Goal: Task Accomplishment & Management: Complete application form

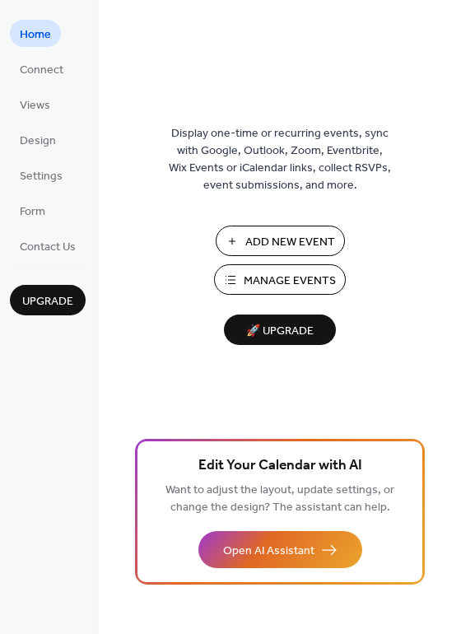
click at [284, 236] on span "Add New Event" at bounding box center [290, 242] width 90 height 17
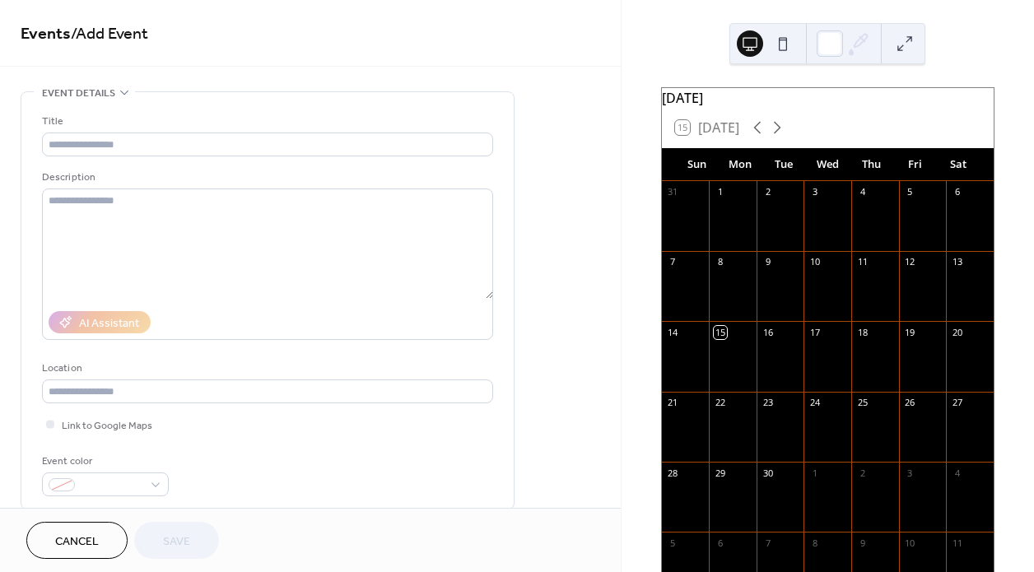
click at [819, 484] on div "1" at bounding box center [828, 473] width 48 height 22
click at [815, 484] on div "1" at bounding box center [828, 473] width 48 height 22
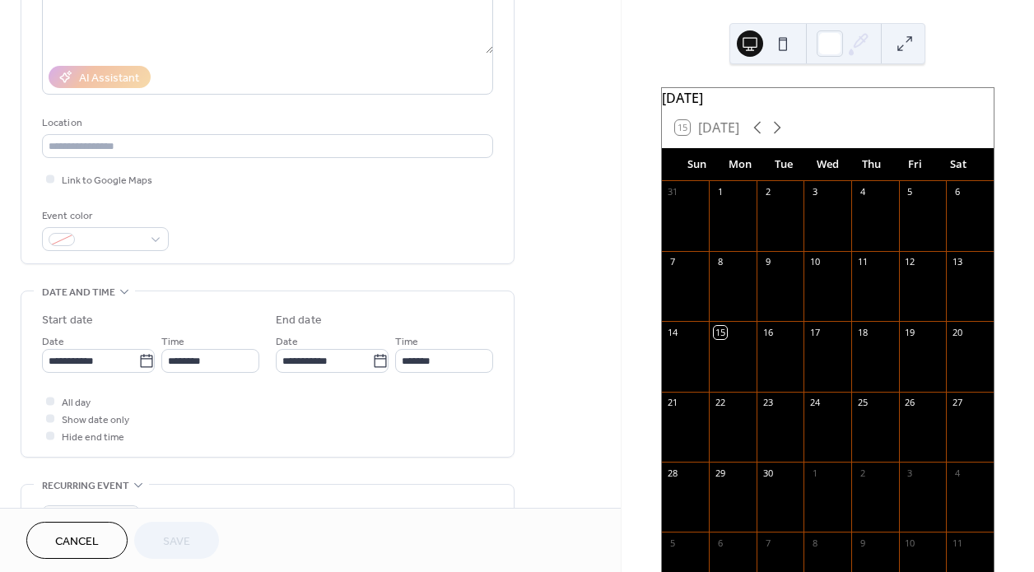
scroll to position [247, 0]
click at [140, 358] on body "**********" at bounding box center [517, 286] width 1034 height 572
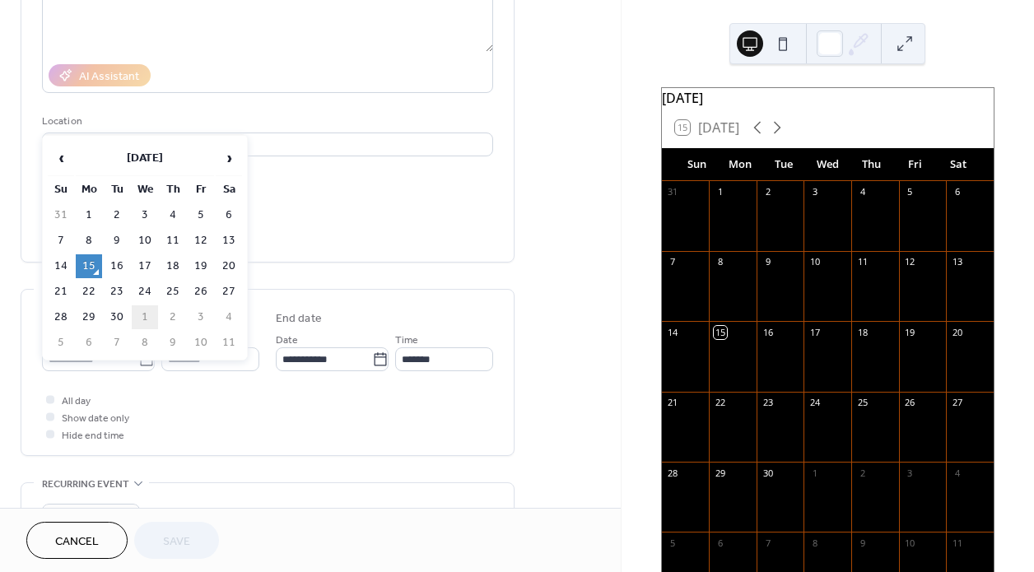
click at [140, 313] on td "1" at bounding box center [145, 318] width 26 height 24
type input "**********"
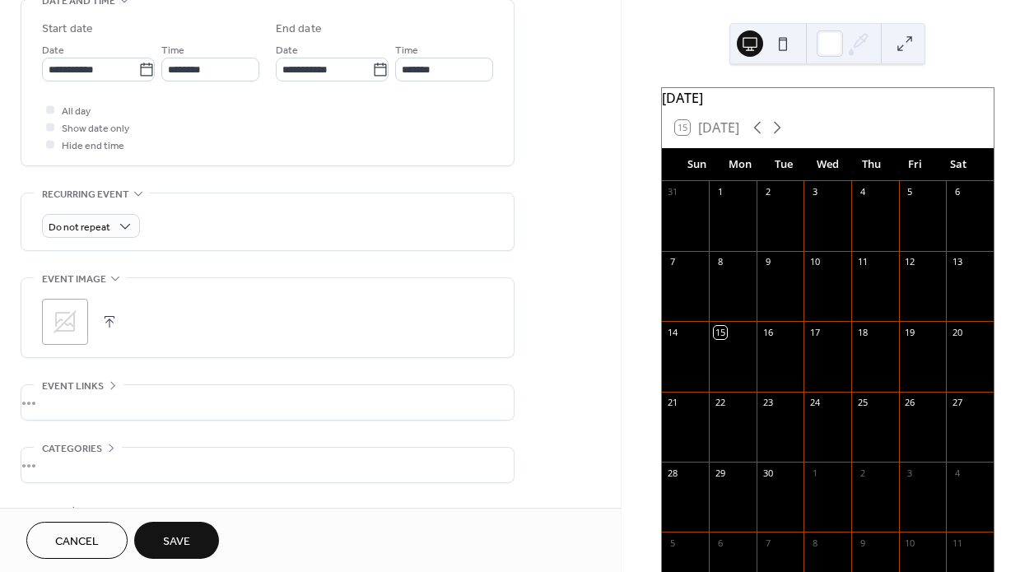
scroll to position [591, 0]
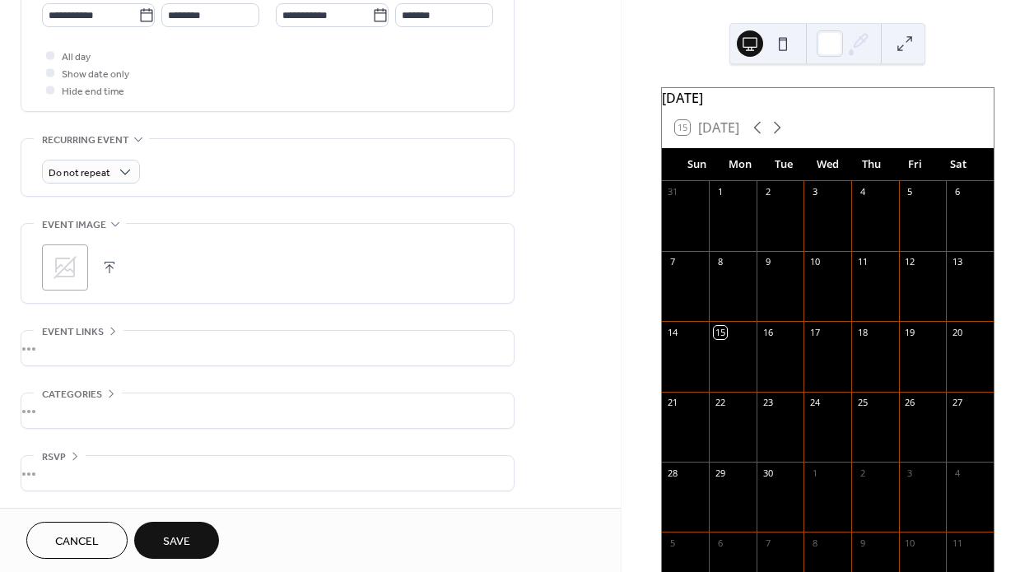
click at [91, 407] on div "•••" at bounding box center [267, 411] width 492 height 35
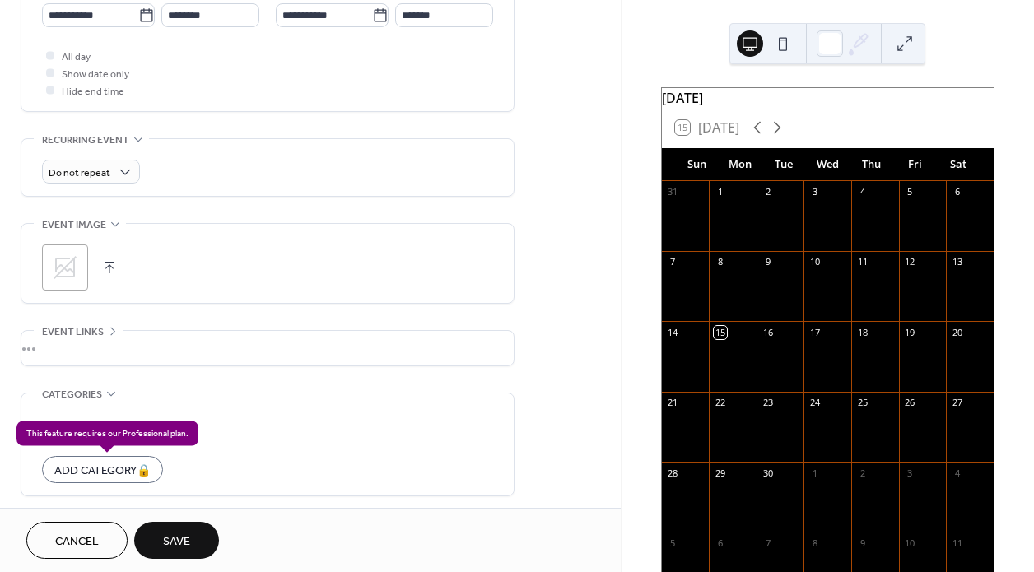
click at [96, 469] on div "Add Category 🔒" at bounding box center [102, 469] width 121 height 27
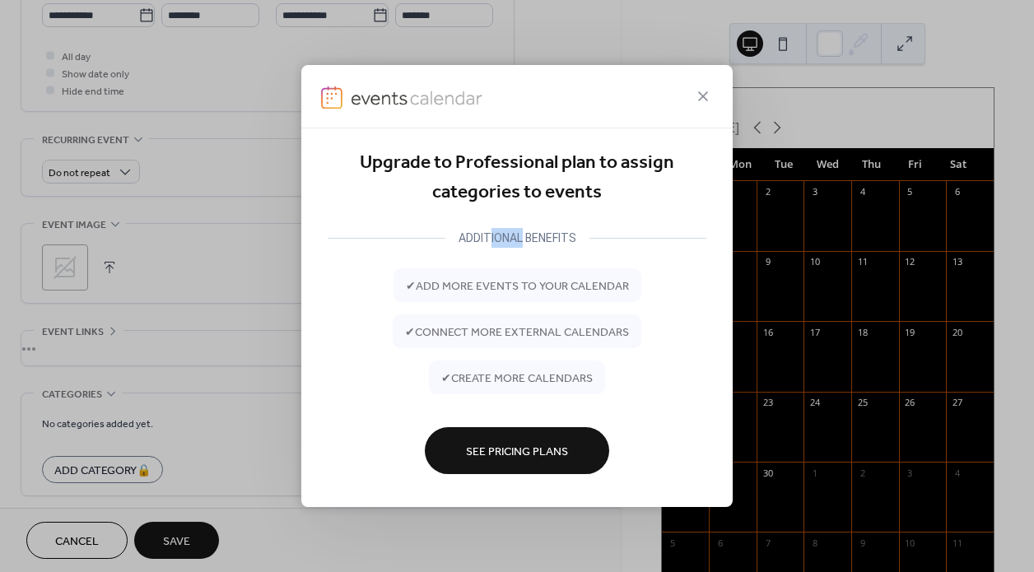
drag, startPoint x: 524, startPoint y: 238, endPoint x: 488, endPoint y: 236, distance: 36.3
click at [488, 236] on div "ADDITIONAL BENEFITS" at bounding box center [518, 238] width 144 height 20
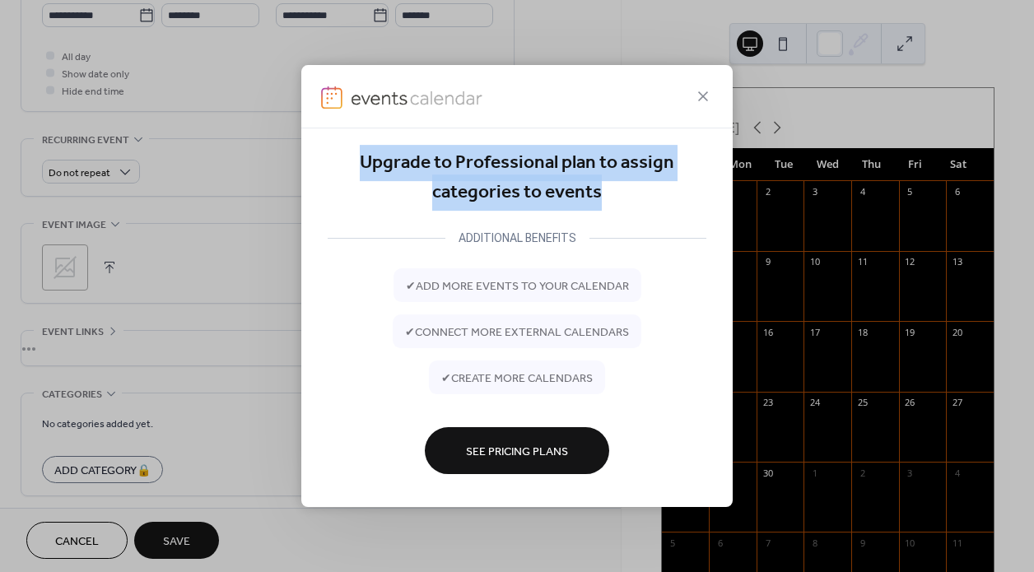
drag, startPoint x: 363, startPoint y: 160, endPoint x: 646, endPoint y: 199, distance: 286.0
click at [646, 199] on div "Upgrade to Professional plan to assign categories to events" at bounding box center [517, 178] width 379 height 60
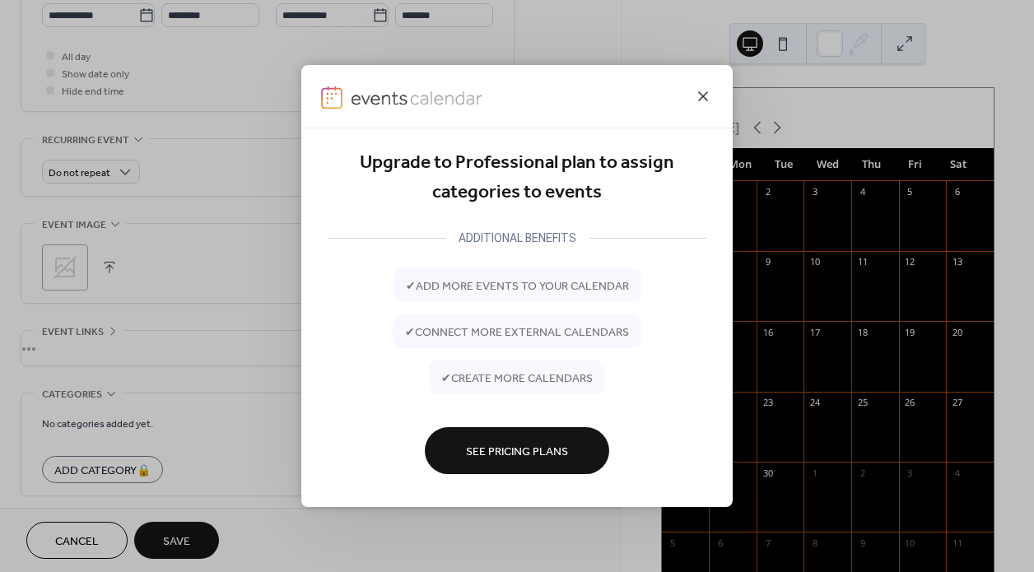
click at [706, 90] on icon at bounding box center [703, 96] width 20 height 20
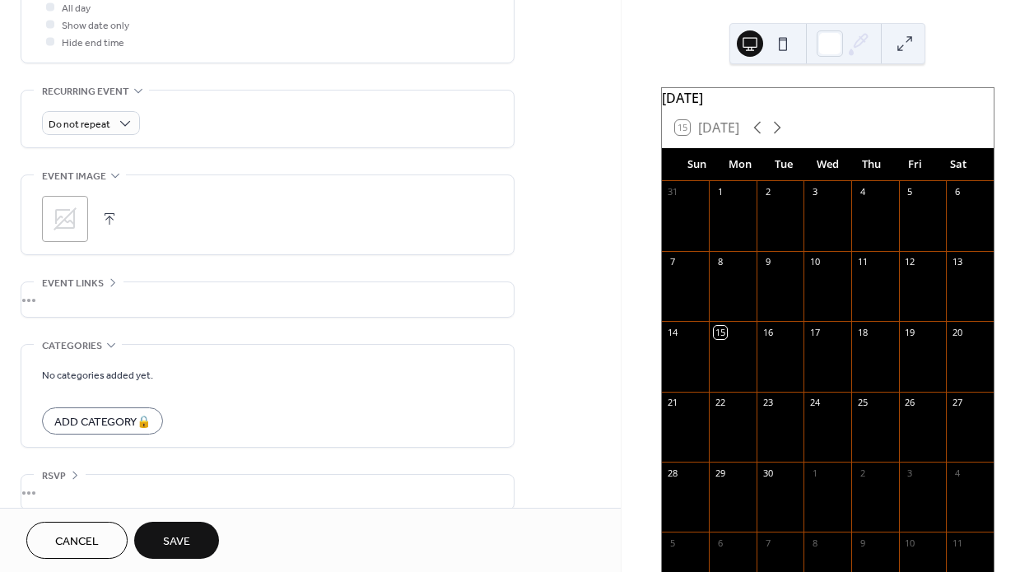
scroll to position [659, 0]
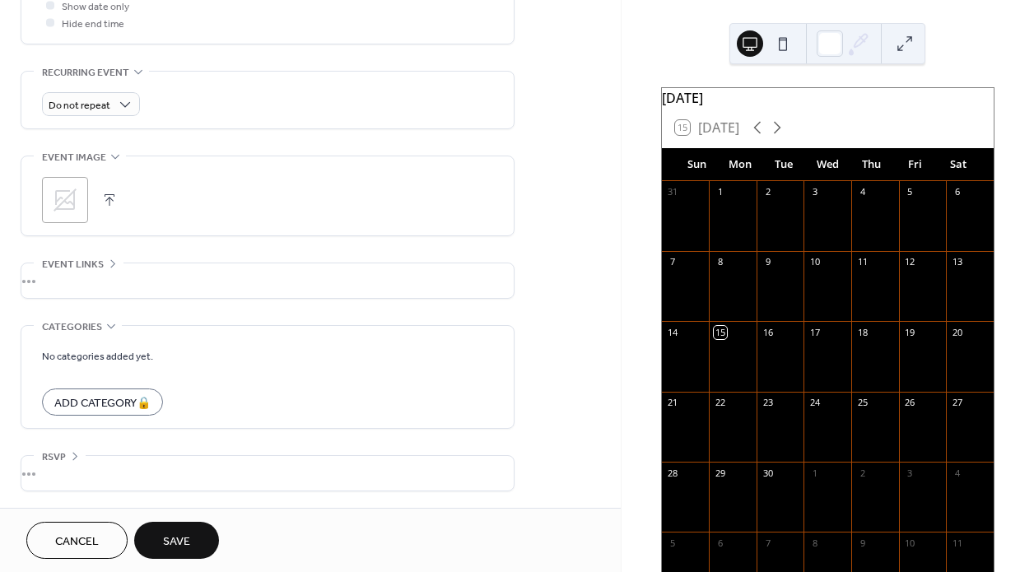
click at [68, 476] on div "•••" at bounding box center [267, 473] width 492 height 35
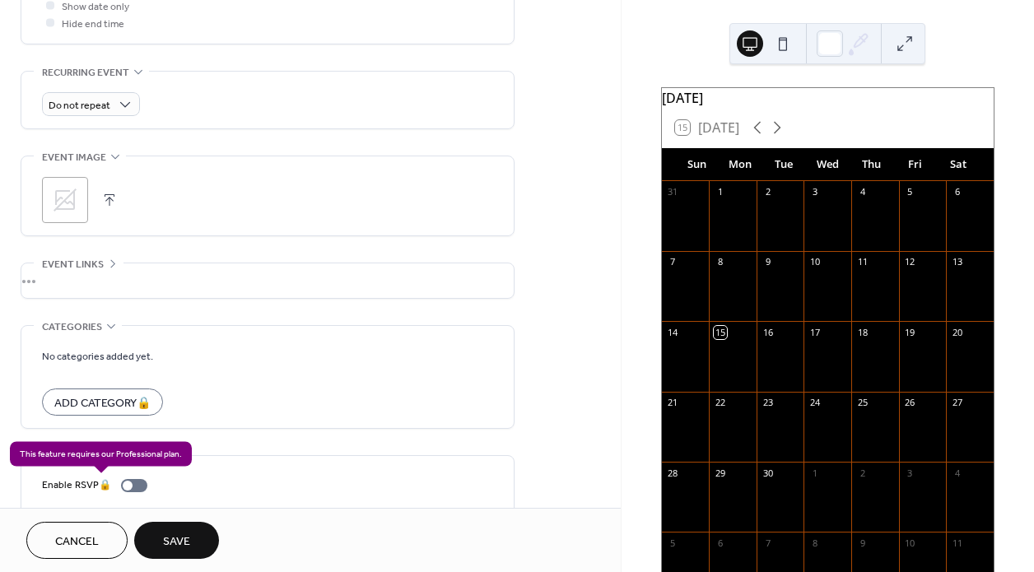
click at [133, 486] on div "Enable RSVP 🔒" at bounding box center [98, 485] width 112 height 17
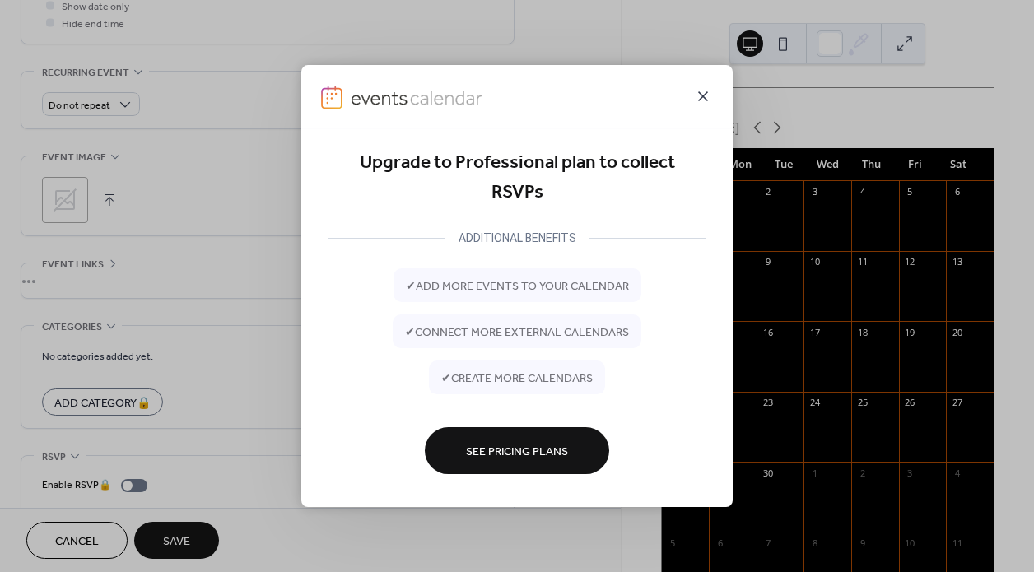
click at [696, 96] on icon at bounding box center [703, 96] width 20 height 20
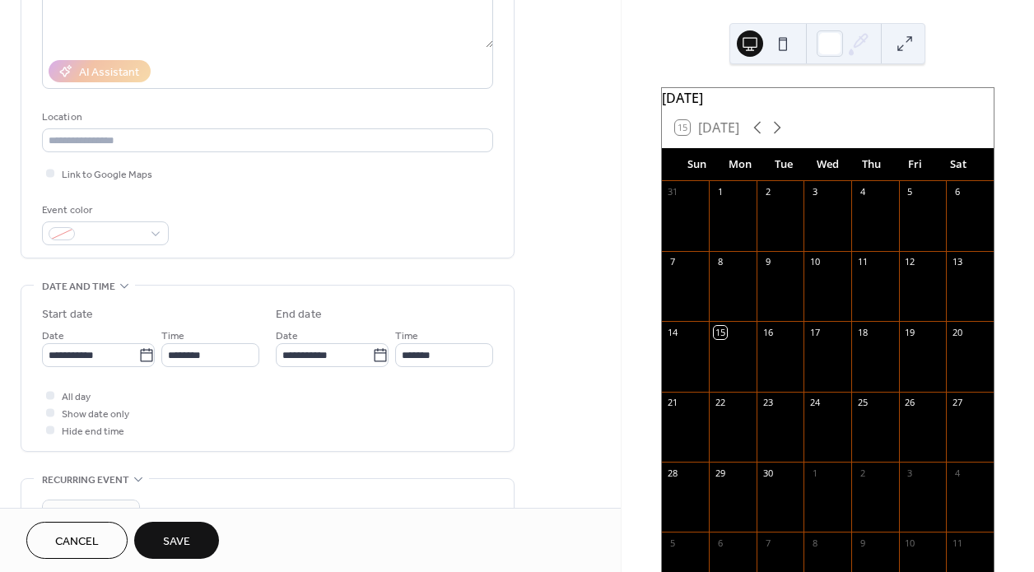
scroll to position [247, 0]
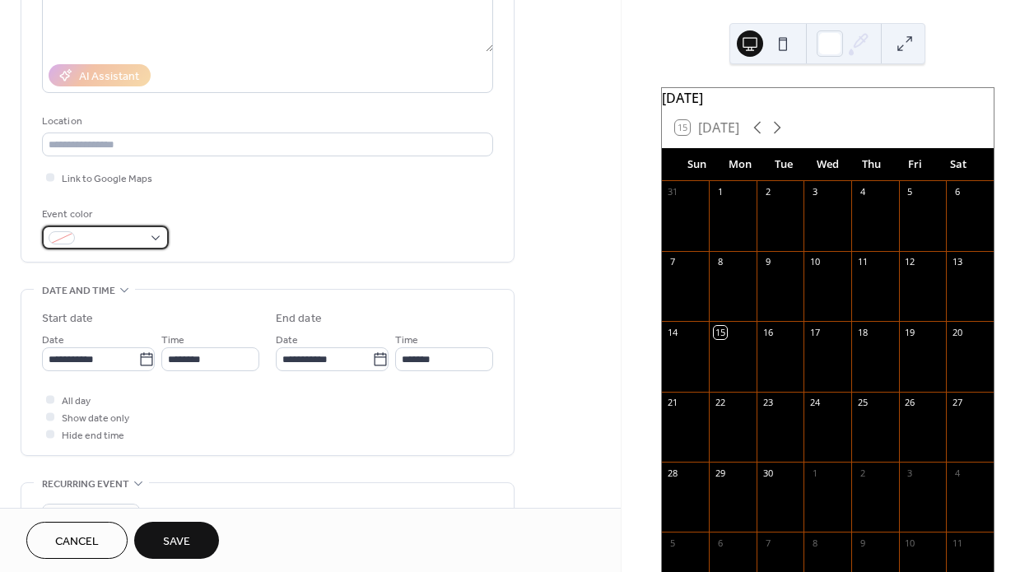
click at [145, 235] on div at bounding box center [105, 238] width 127 height 24
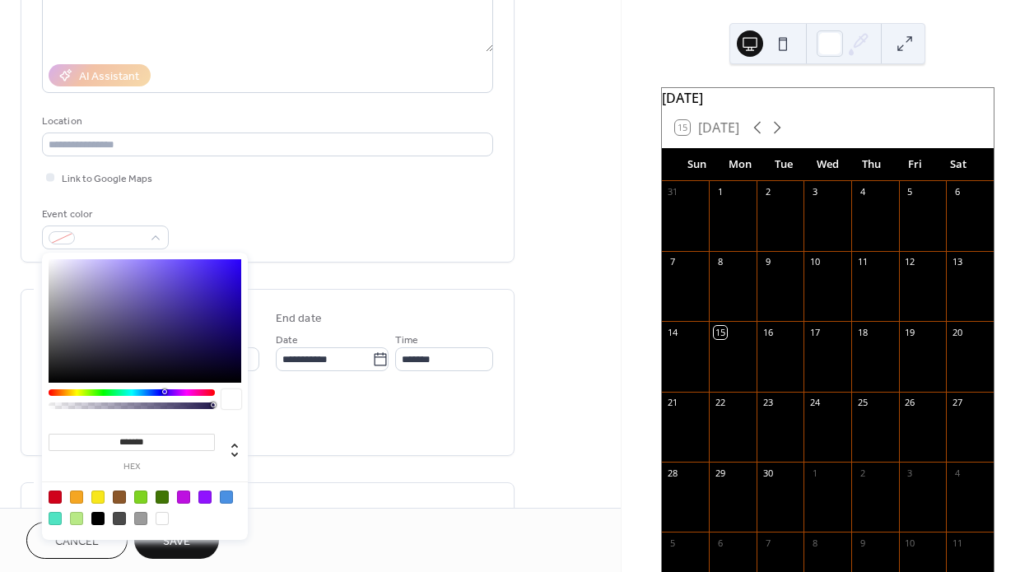
type input "*******"
click at [220, 281] on div at bounding box center [145, 321] width 193 height 124
click at [346, 427] on div "All day Show date only Hide end time" at bounding box center [267, 417] width 451 height 52
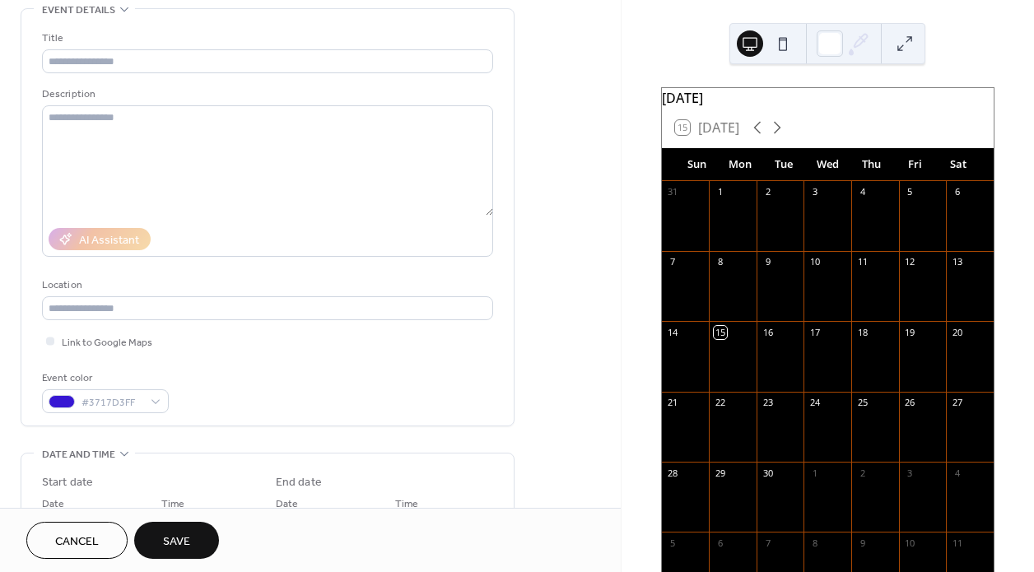
scroll to position [82, 0]
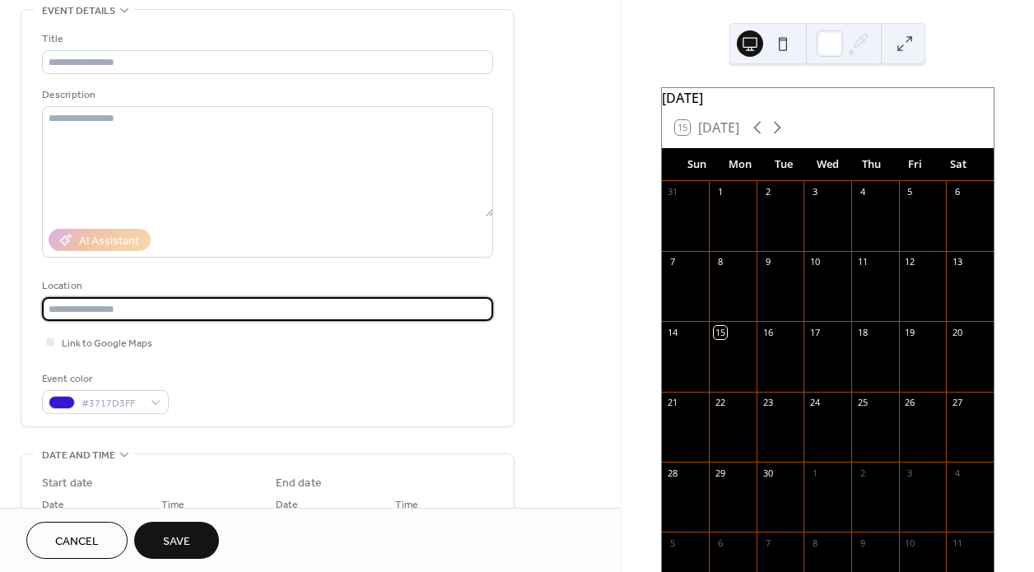
click at [69, 308] on input "text" at bounding box center [267, 309] width 451 height 24
type input "**********"
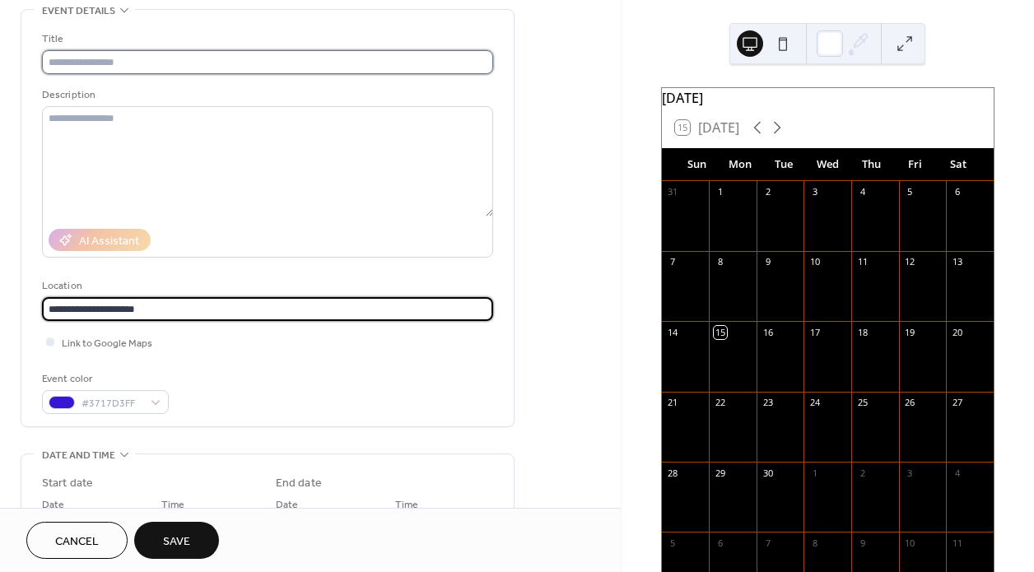
click at [117, 58] on input "text" at bounding box center [267, 62] width 451 height 24
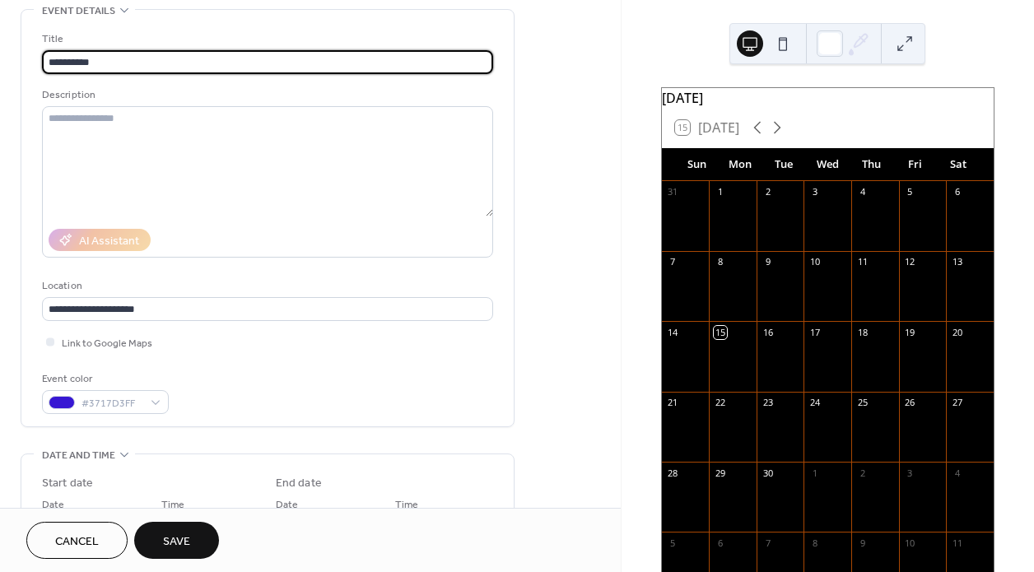
type input "**********"
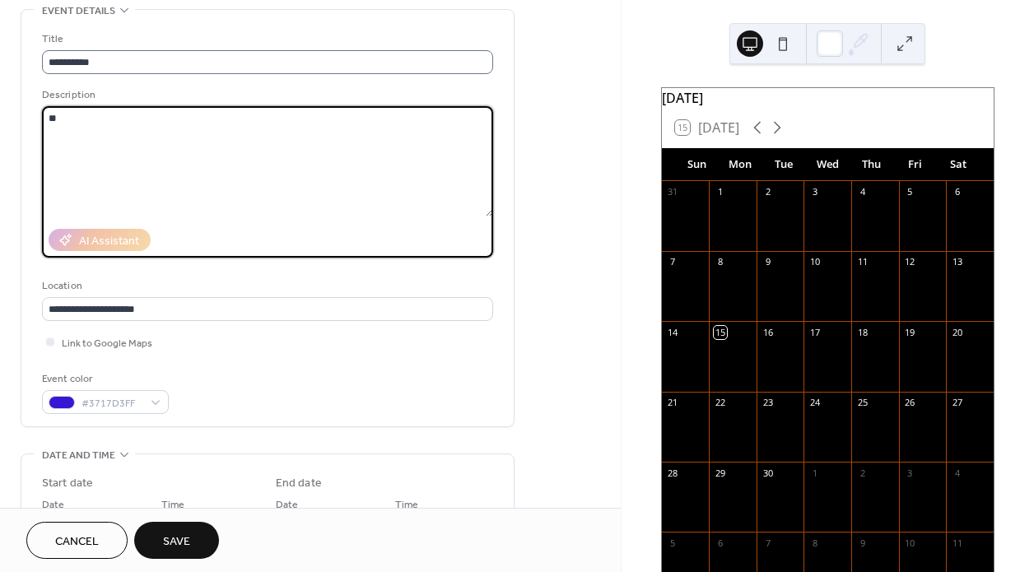
type textarea "*"
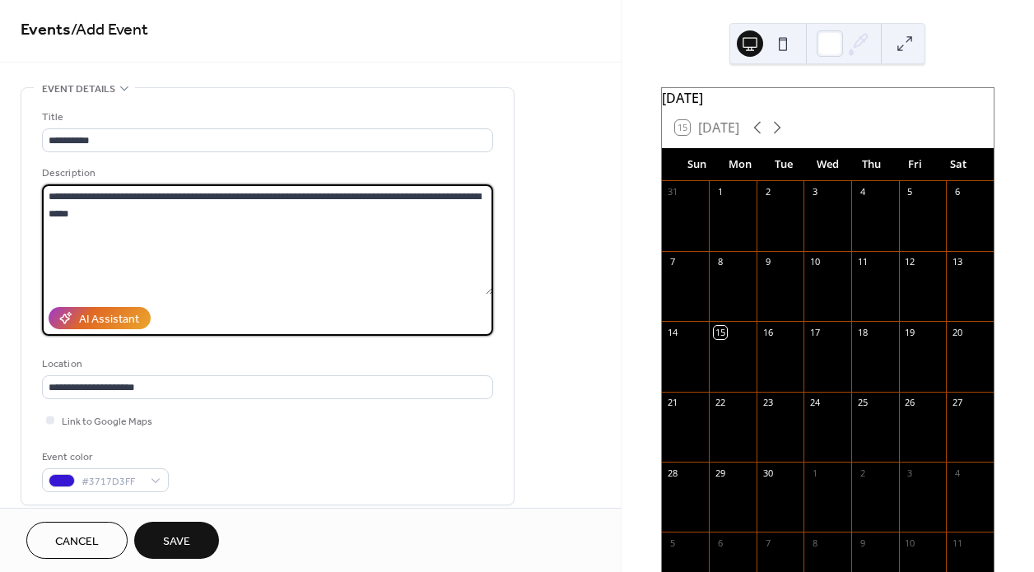
scroll to position [0, 0]
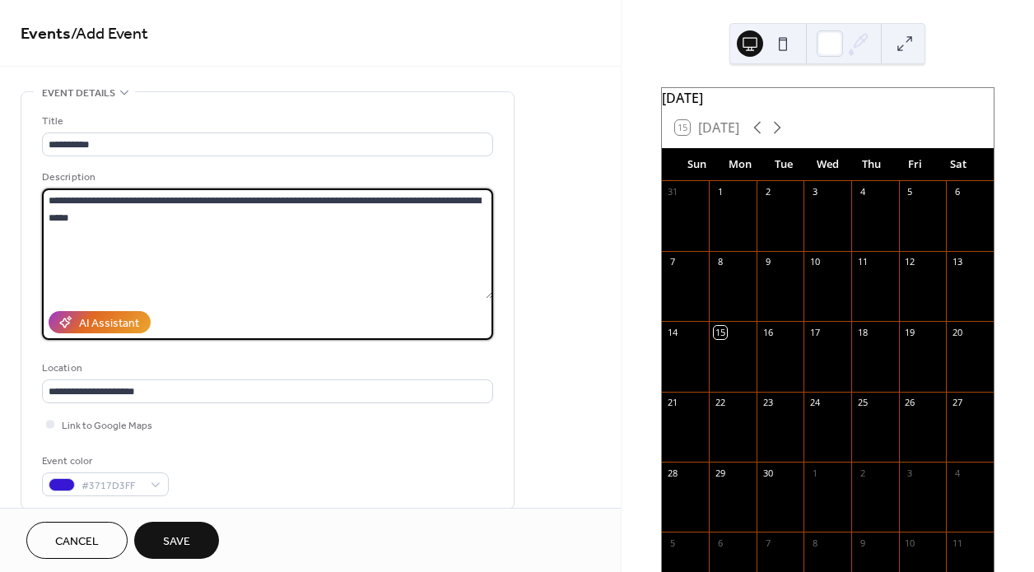
type textarea "**********"
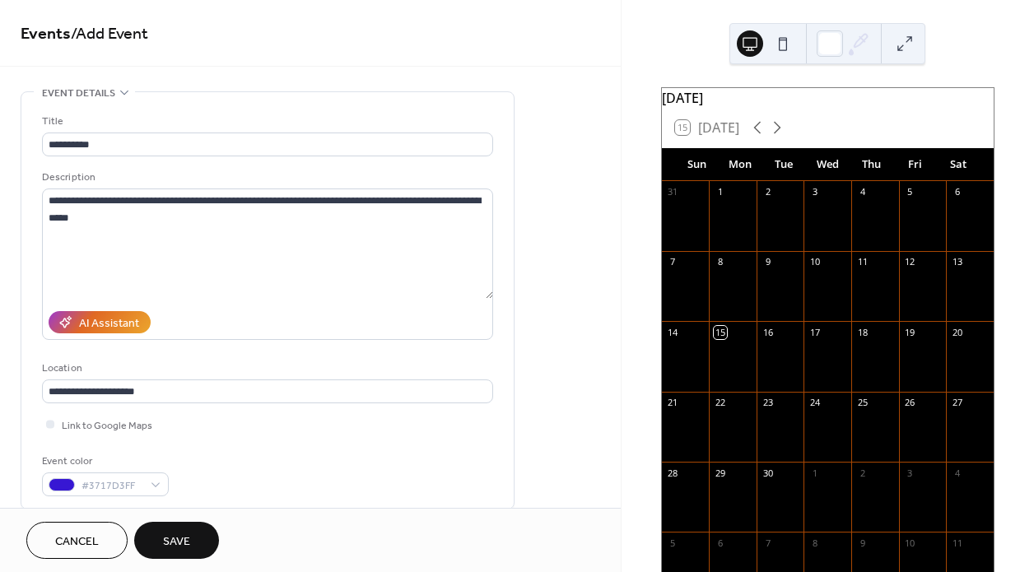
click at [512, 102] on div "**********" at bounding box center [267, 300] width 492 height 417
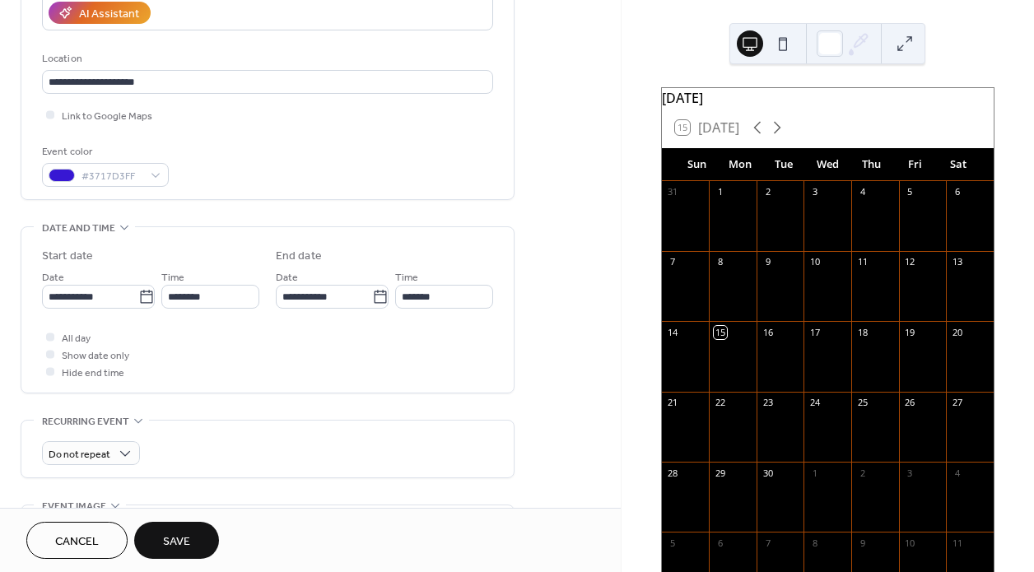
scroll to position [329, 0]
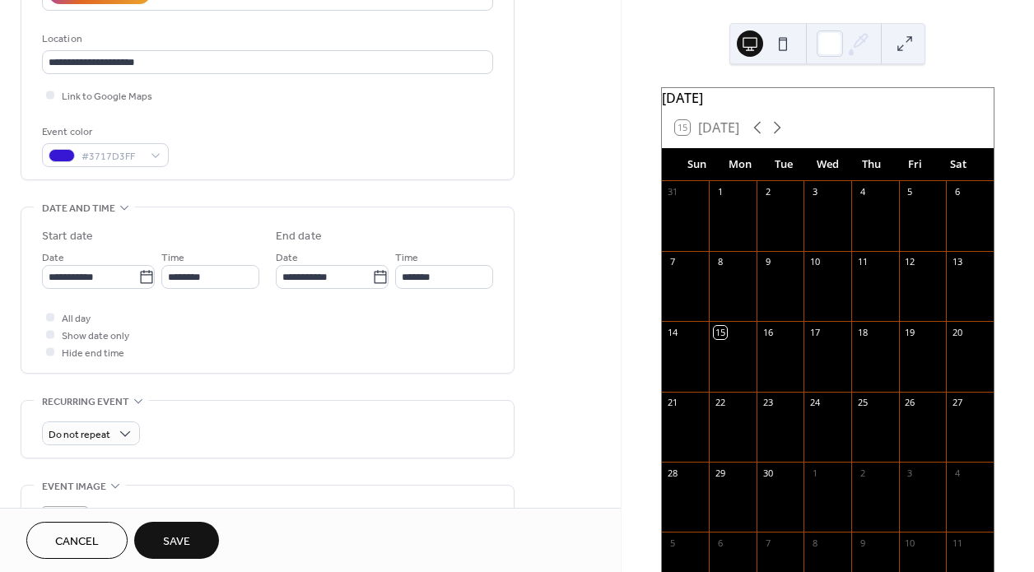
click at [176, 538] on span "Save" at bounding box center [176, 542] width 27 height 17
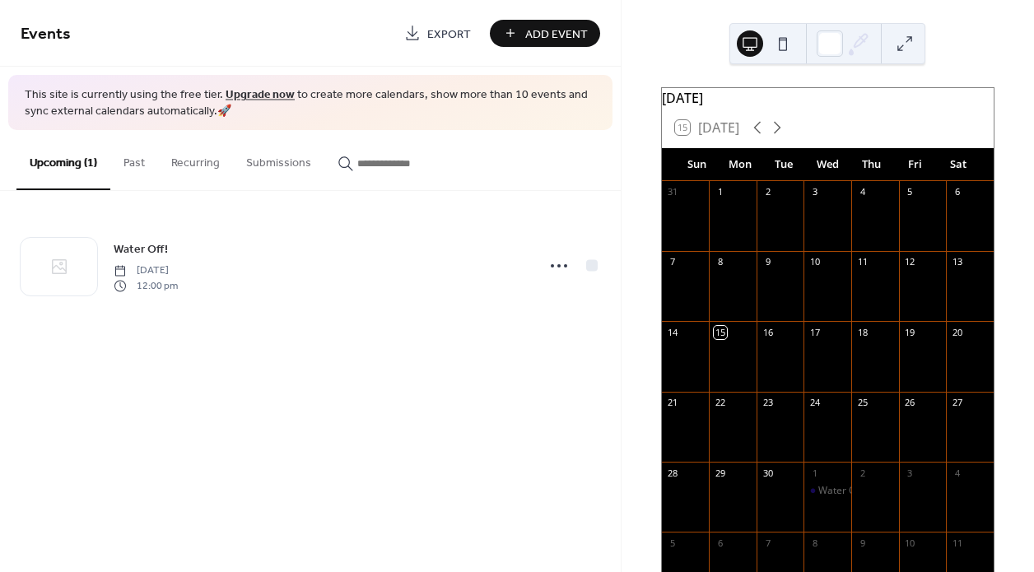
click at [217, 16] on div "Events Export Add Event" at bounding box center [310, 33] width 621 height 67
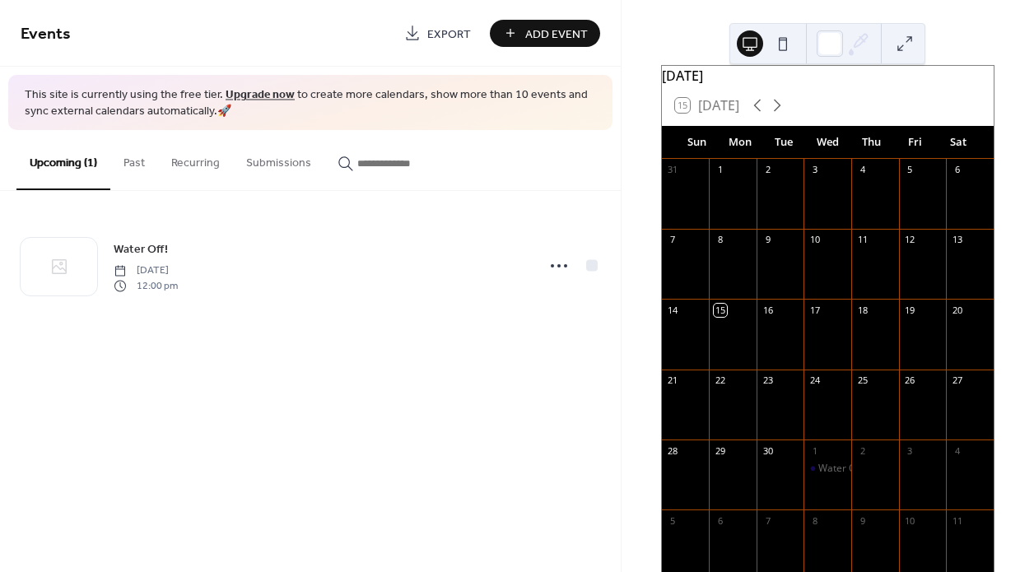
scroll to position [117, 0]
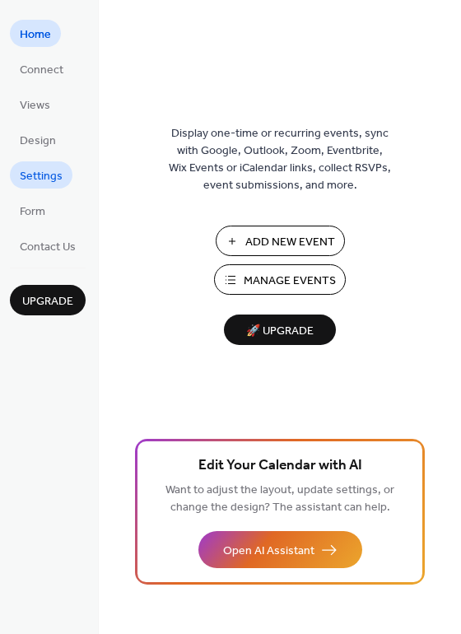
click at [37, 175] on span "Settings" at bounding box center [41, 176] width 43 height 17
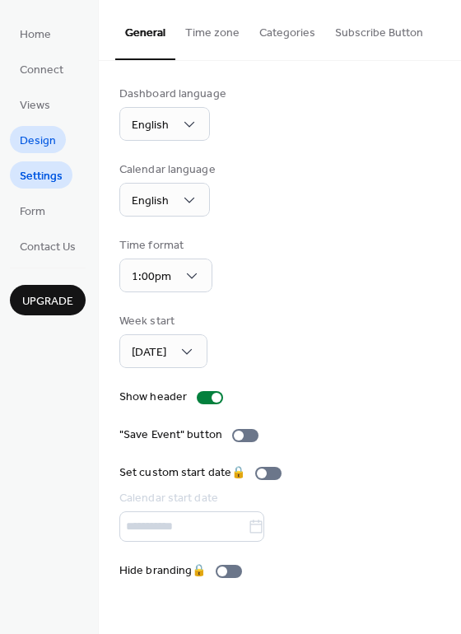
click at [40, 133] on span "Design" at bounding box center [38, 141] width 36 height 17
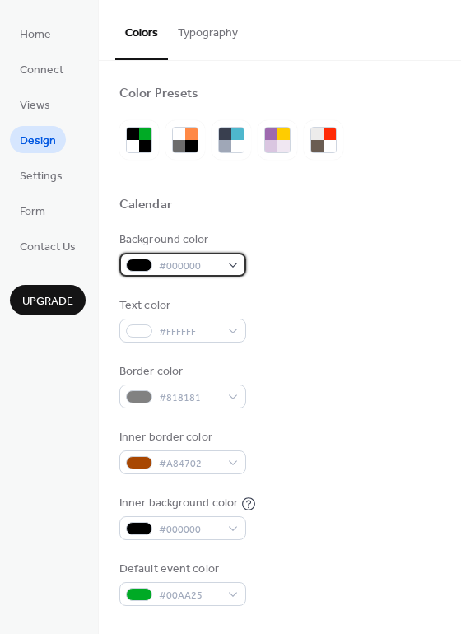
click at [231, 264] on div "#000000" at bounding box center [182, 265] width 127 height 24
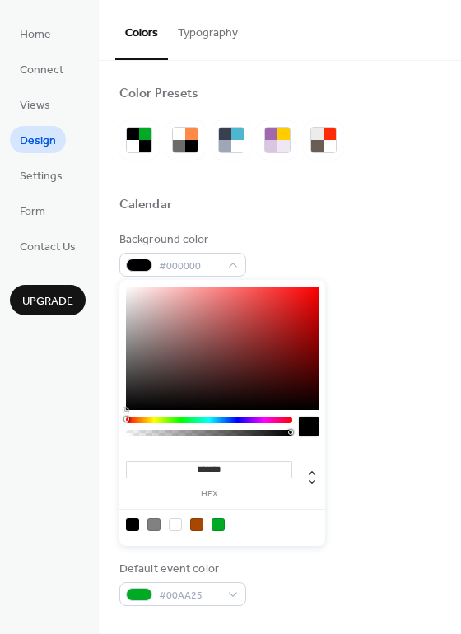
click at [282, 243] on div "Background color #000000" at bounding box center [279, 253] width 321 height 45
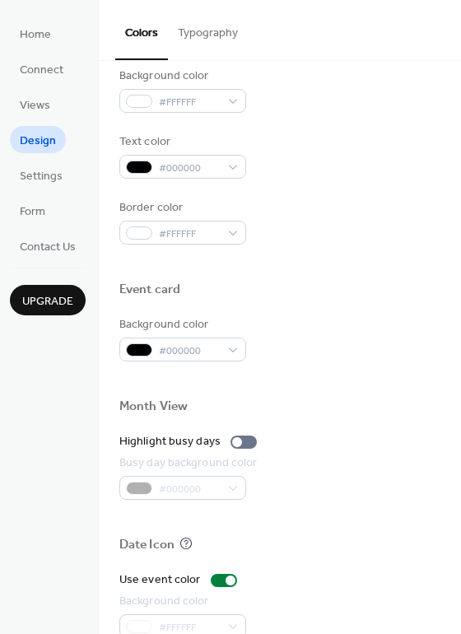
scroll to position [705, 0]
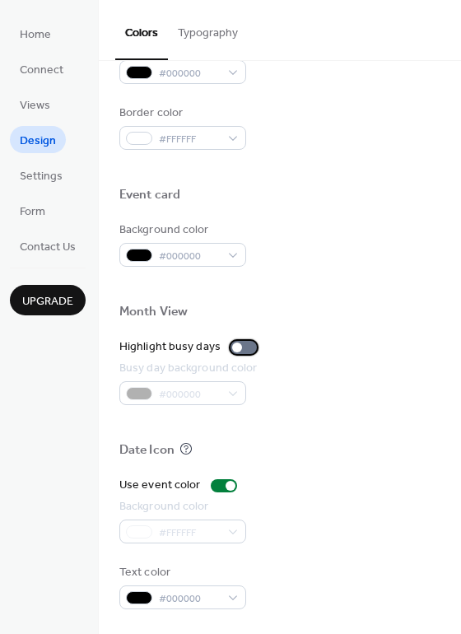
click at [243, 348] on div at bounding box center [244, 347] width 26 height 13
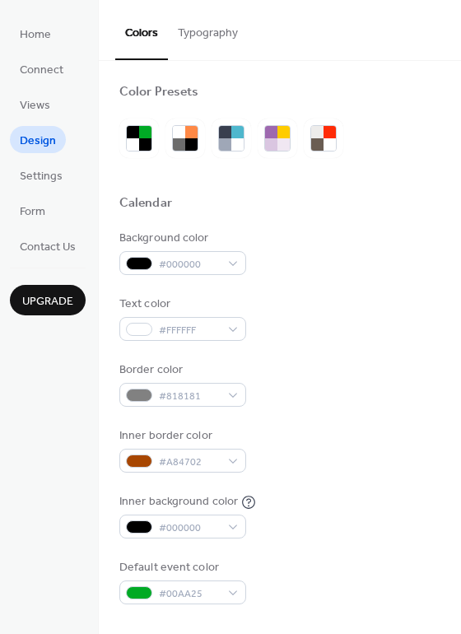
scroll to position [0, 0]
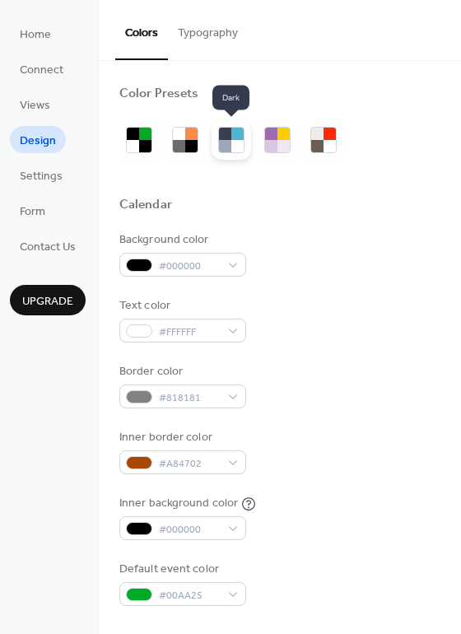
click at [231, 135] on div at bounding box center [237, 134] width 12 height 12
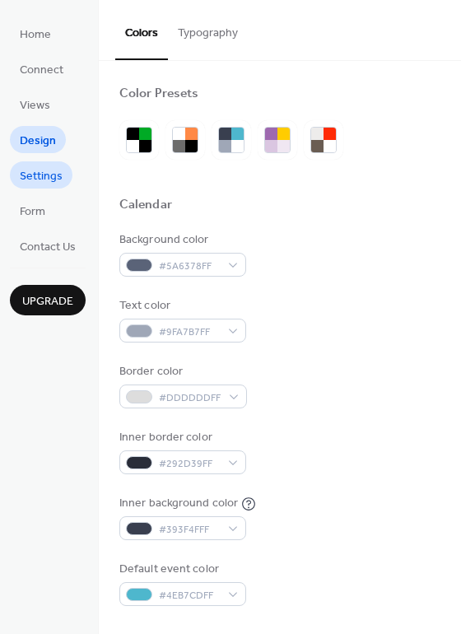
click at [43, 170] on span "Settings" at bounding box center [41, 176] width 43 height 17
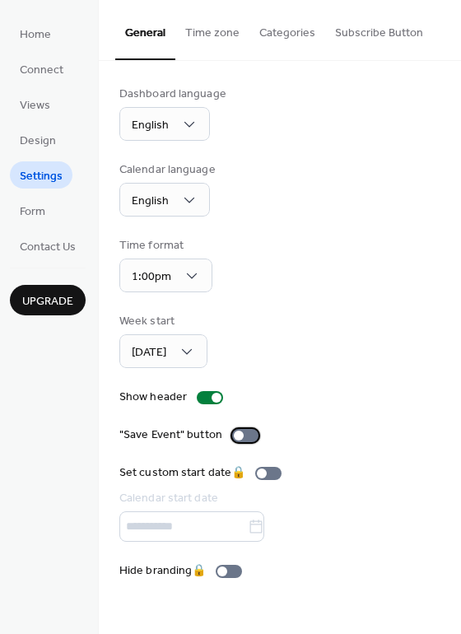
click at [243, 432] on div at bounding box center [245, 435] width 26 height 13
click at [393, 402] on div "Show header" at bounding box center [279, 397] width 321 height 17
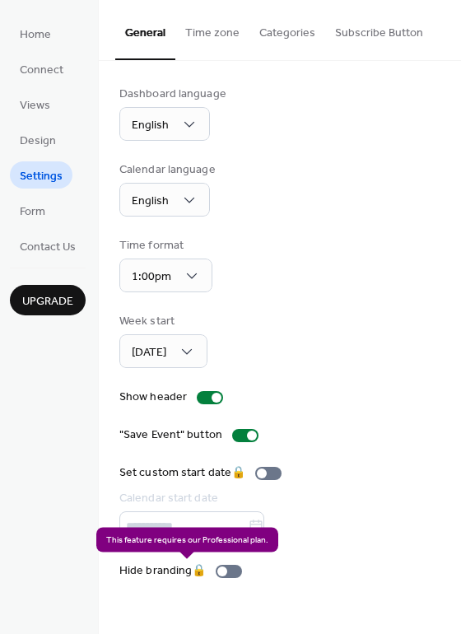
click at [237, 566] on div "Hide branding 🔒" at bounding box center [183, 570] width 129 height 17
